Goal: Information Seeking & Learning: Learn about a topic

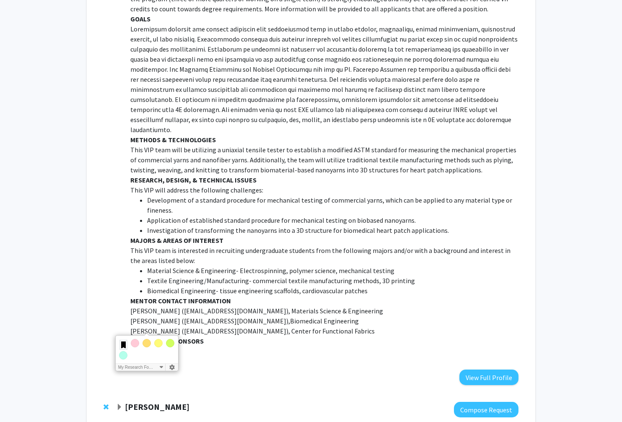
scroll to position [376, 0]
click at [246, 245] on p "This VIP team is interested in recruiting undergraduate students from the follo…" at bounding box center [324, 255] width 388 height 20
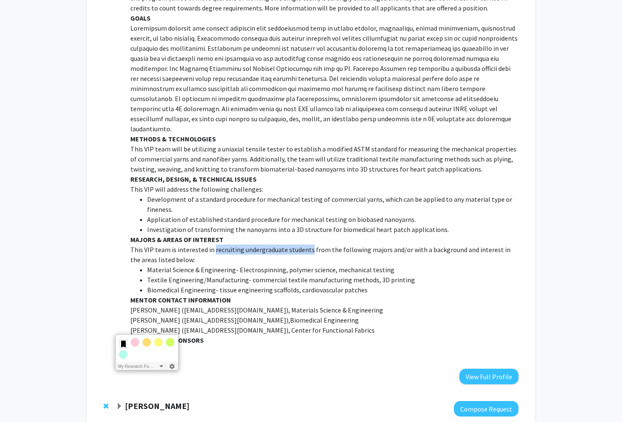
drag, startPoint x: 211, startPoint y: 229, endPoint x: 308, endPoint y: 232, distance: 96.5
click at [308, 245] on p "This VIP team is interested in recruiting undergraduate students from the follo…" at bounding box center [324, 255] width 388 height 20
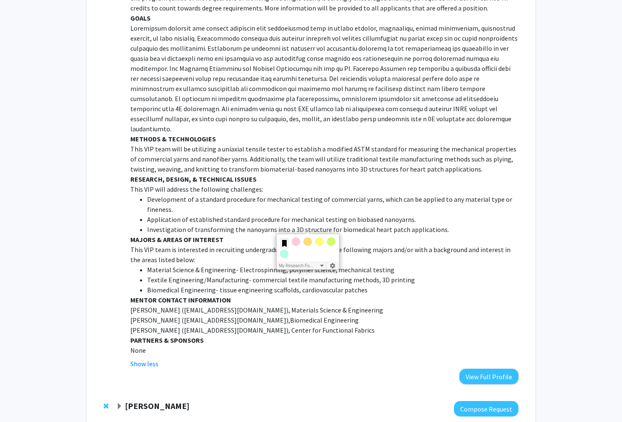
click at [331, 245] on p "This VIP team is interested in recruiting undergraduate students from the follo…" at bounding box center [324, 255] width 388 height 20
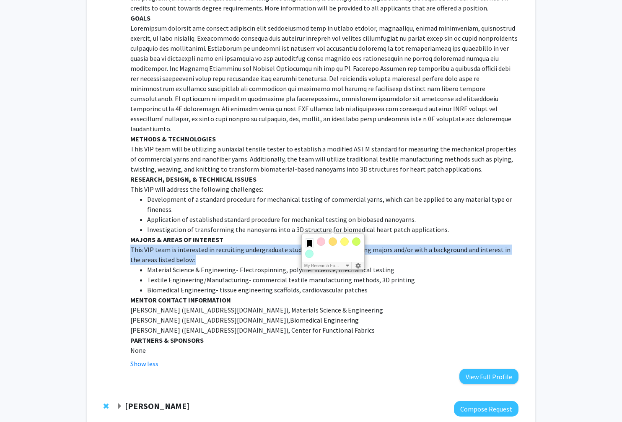
click at [331, 245] on p "This VIP team is interested in recruiting undergraduate students from the follo…" at bounding box center [324, 255] width 388 height 20
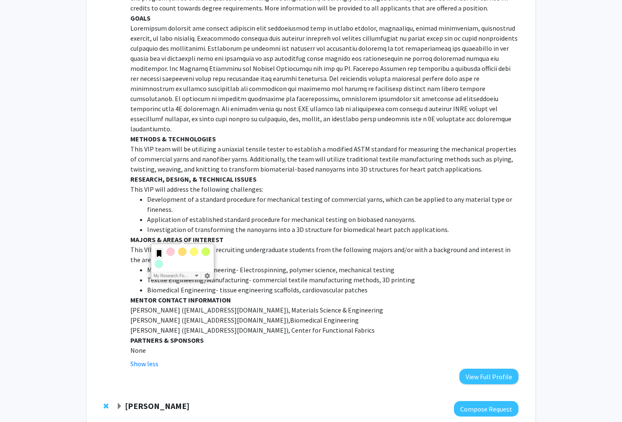
click at [334, 265] on li "Material Science & Engineering- Electrospinning, polymer science, mechanical te…" at bounding box center [333, 270] width 372 height 10
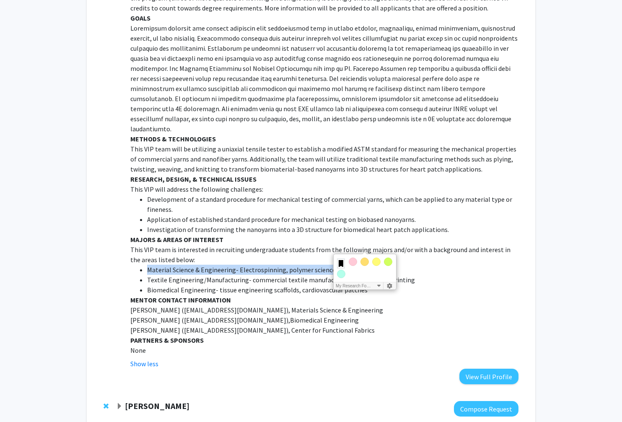
click at [334, 265] on li "Material Science & Engineering- Electrospinning, polymer science, mechanical te…" at bounding box center [333, 270] width 372 height 10
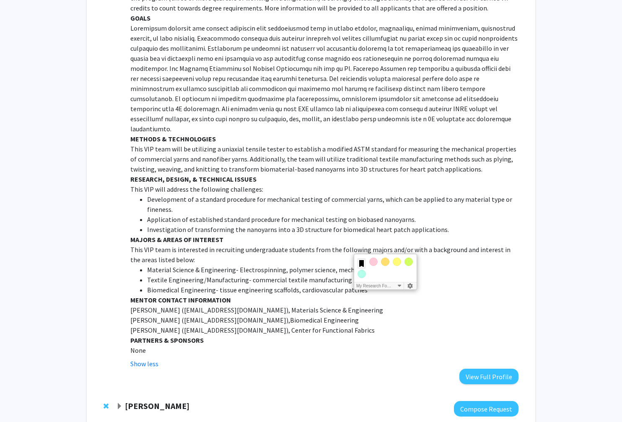
click at [325, 275] on li "Textile Engineering/Manufacturing- commercial textile manufacturing methods, 3D…" at bounding box center [333, 280] width 372 height 10
drag, startPoint x: 321, startPoint y: 279, endPoint x: 325, endPoint y: 224, distance: 55.5
click at [325, 224] on div "VIP teams are: Multidisciplinary - drawing students from all disciplines on cam…" at bounding box center [324, 93] width 388 height 523
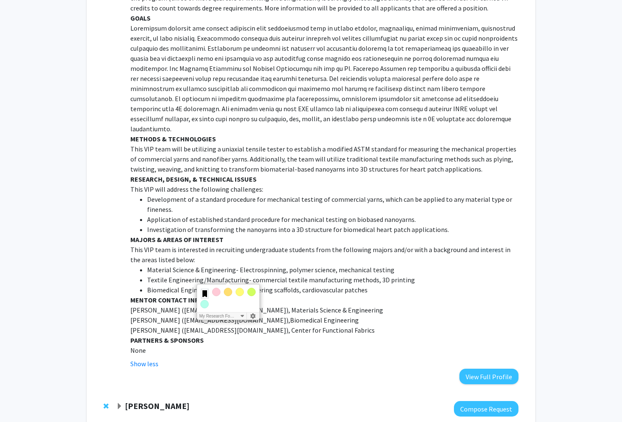
click at [377, 285] on li "Biomedical Engineering- tissue engineering scaffolds, cardiovascular patches" at bounding box center [333, 290] width 372 height 10
drag, startPoint x: 377, startPoint y: 271, endPoint x: 247, endPoint y: 224, distance: 138.4
click at [247, 224] on div "VIP teams are: Multidisciplinary - drawing students from all disciplines on cam…" at bounding box center [324, 93] width 388 height 523
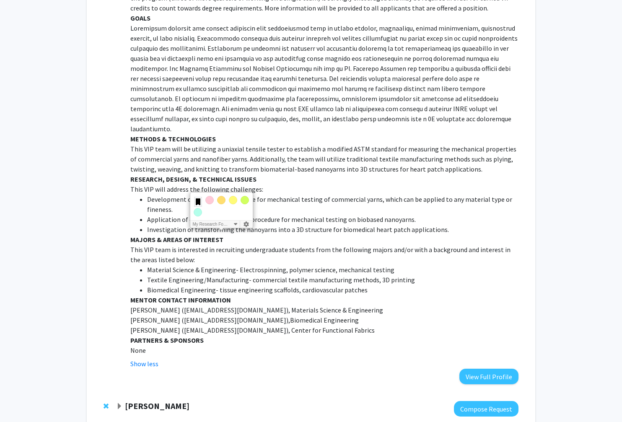
click at [351, 245] on p "This VIP team is interested in recruiting undergraduate students from the follo…" at bounding box center [324, 255] width 388 height 20
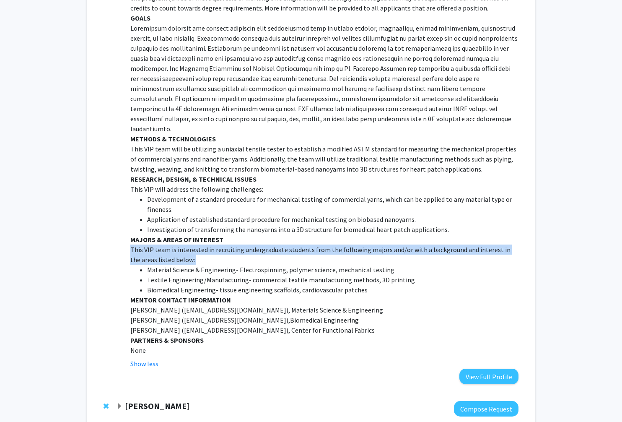
click at [351, 245] on p "This VIP team is interested in recruiting undergraduate students from the follo…" at bounding box center [324, 255] width 388 height 20
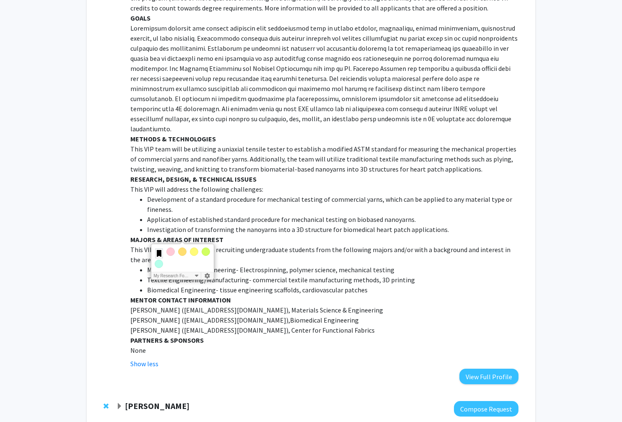
click at [356, 265] on li "Material Science & Engineering- Electrospinning, polymer science, mechanical te…" at bounding box center [333, 270] width 372 height 10
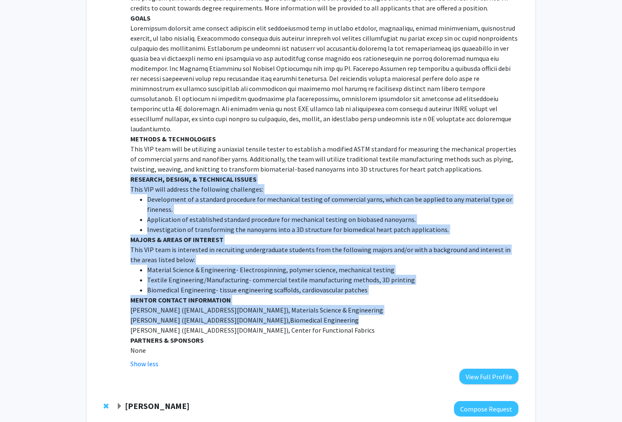
drag, startPoint x: 394, startPoint y: 296, endPoint x: 125, endPoint y: 163, distance: 299.7
click at [125, 163] on fg-read-more "VIP teams are: Multidisciplinary - drawing students from all disciplines on cam…" at bounding box center [321, 100] width 395 height 537
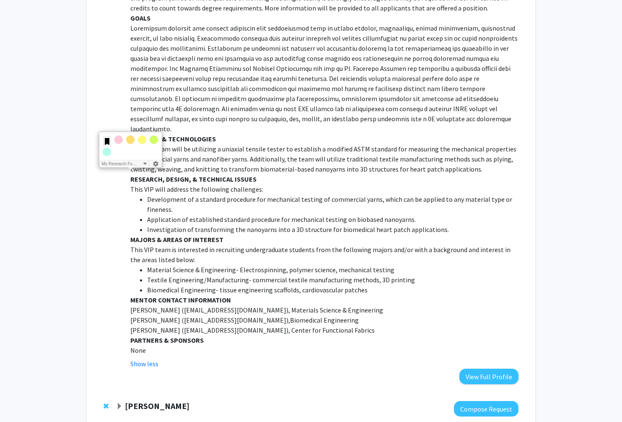
click at [365, 325] on p "[PERSON_NAME] ( [EMAIL_ADDRESS][DOMAIN_NAME]), Center for Functional Fabrics" at bounding box center [324, 330] width 388 height 10
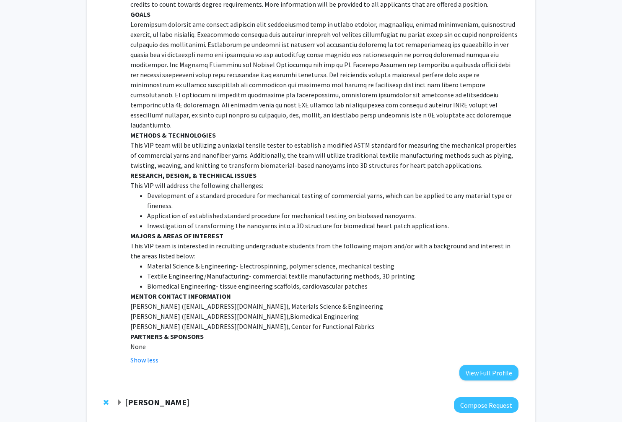
scroll to position [380, 0]
click at [159, 301] on p "[PERSON_NAME] ( [EMAIL_ADDRESS][DOMAIN_NAME]), Materials Science & Engineering" at bounding box center [324, 306] width 388 height 10
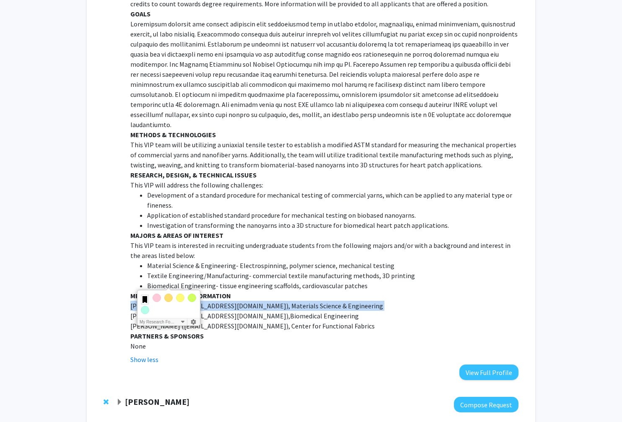
click at [159, 301] on p "[PERSON_NAME] ( [EMAIL_ADDRESS][DOMAIN_NAME]), Materials Science & Engineering" at bounding box center [324, 306] width 388 height 10
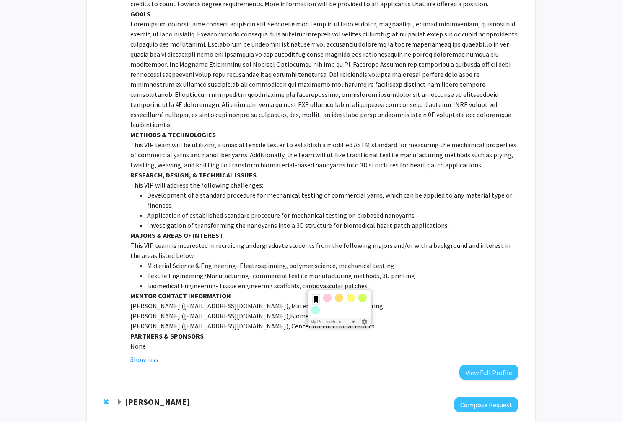
click at [184, 311] on p "[PERSON_NAME] ( [EMAIL_ADDRESS][DOMAIN_NAME]), Biomedical Engineering" at bounding box center [324, 316] width 388 height 10
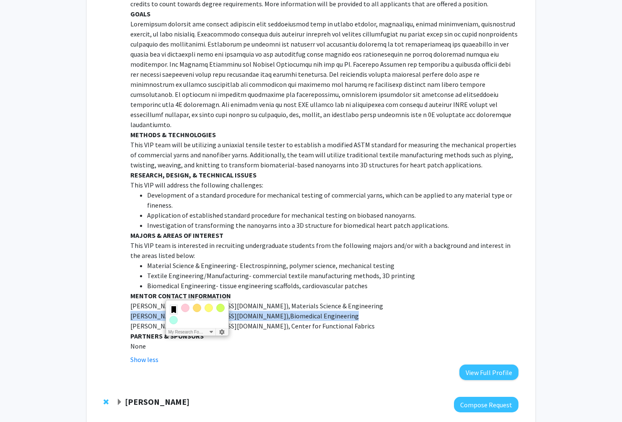
click at [184, 311] on p "[PERSON_NAME] ( [EMAIL_ADDRESS][DOMAIN_NAME]), Biomedical Engineering" at bounding box center [324, 316] width 388 height 10
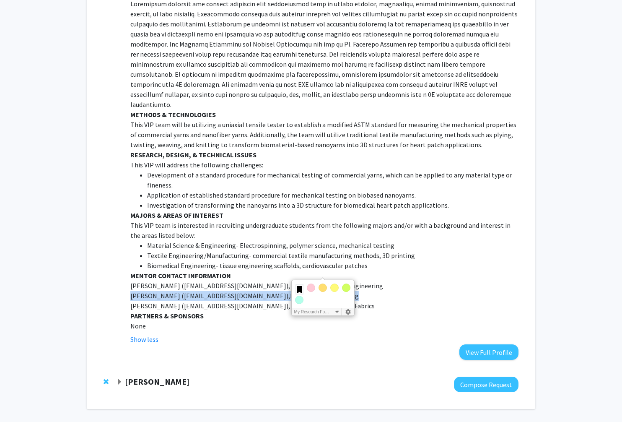
scroll to position [401, 0]
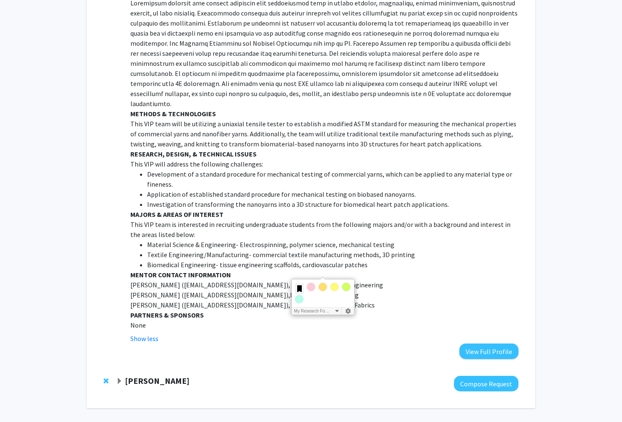
click at [263, 320] on p "None" at bounding box center [324, 325] width 388 height 10
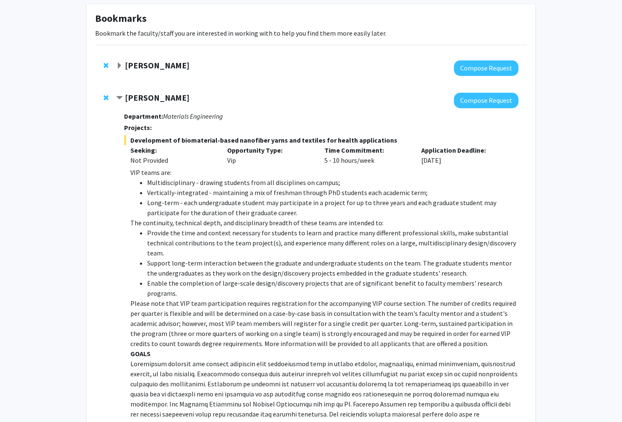
scroll to position [44, 0]
